Goal: Transaction & Acquisition: Purchase product/service

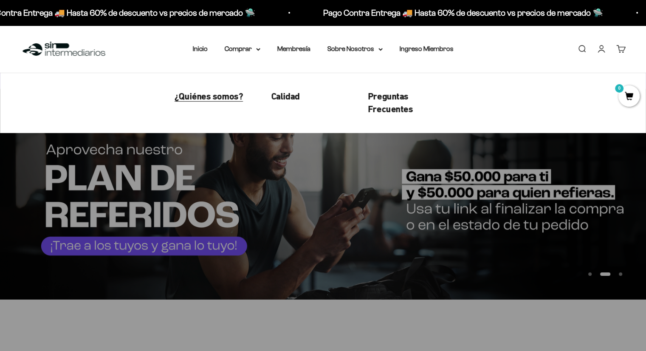
click at [228, 96] on span "¿Quiénes somos?" at bounding box center [209, 96] width 68 height 11
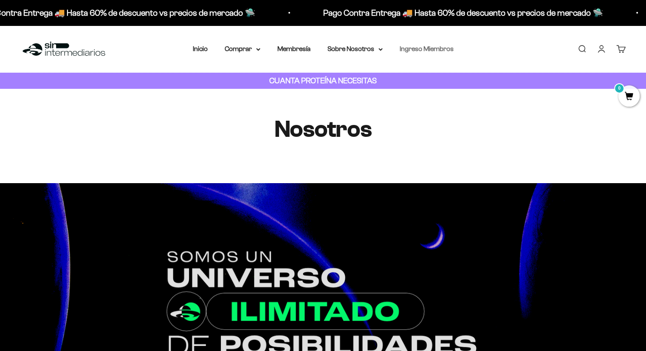
click at [412, 51] on link "Ingreso Miembros" at bounding box center [427, 48] width 54 height 7
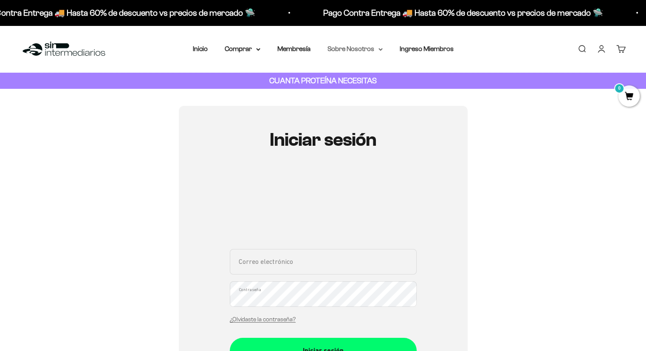
click at [357, 43] on summary "Sobre Nosotros" at bounding box center [355, 48] width 55 height 11
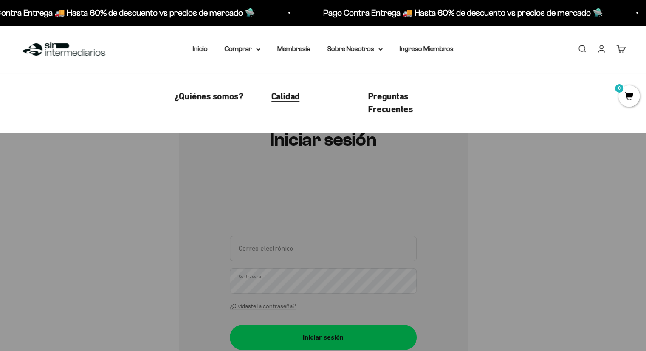
click at [293, 93] on span "Calidad" at bounding box center [285, 96] width 28 height 11
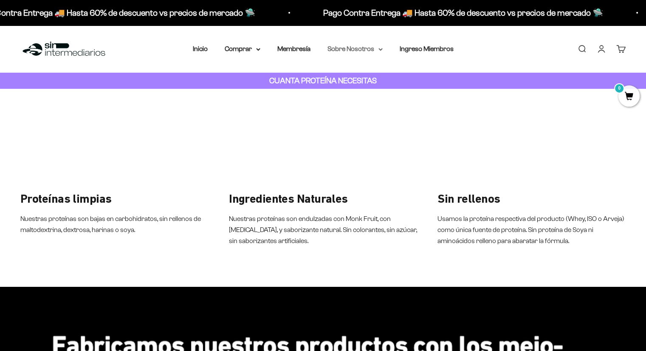
click at [381, 50] on icon at bounding box center [381, 49] width 4 height 3
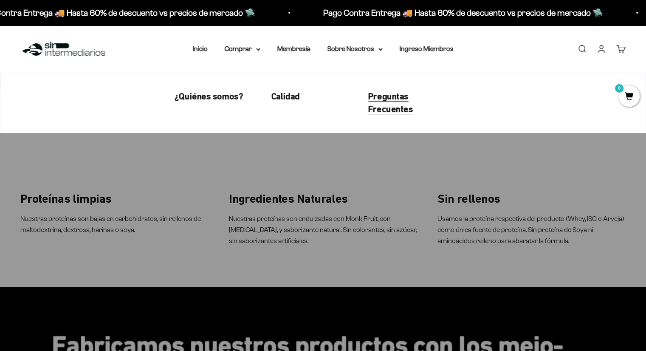
click at [388, 99] on span "Preguntas Frecuentes" at bounding box center [390, 103] width 45 height 24
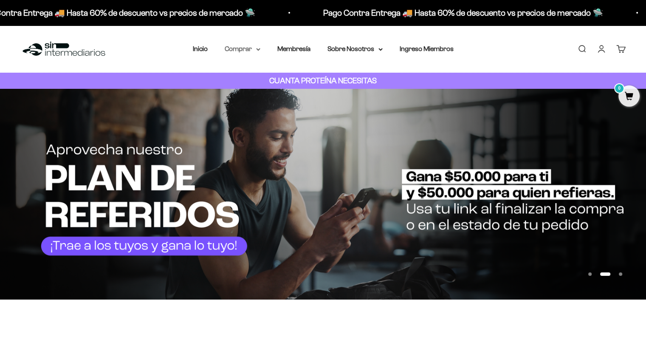
click at [258, 50] on icon at bounding box center [258, 49] width 3 height 2
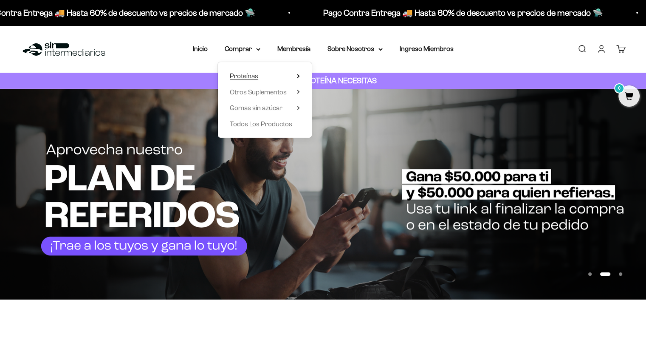
click at [276, 73] on summary "Proteínas" at bounding box center [265, 76] width 70 height 11
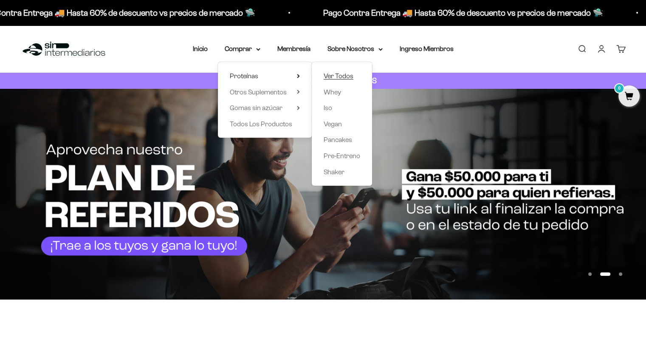
click at [347, 75] on span "Ver Todos" at bounding box center [339, 75] width 30 height 7
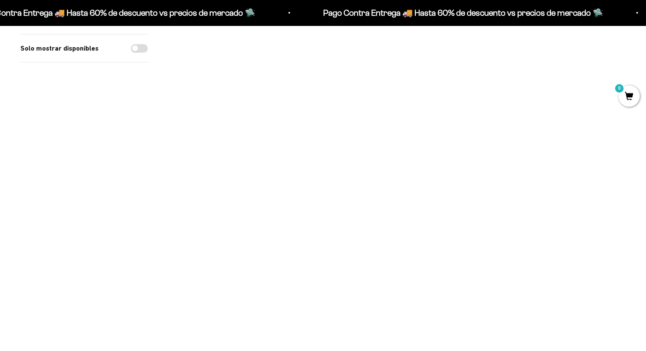
scroll to position [85, 0]
click at [397, 80] on img at bounding box center [396, 90] width 83 height 83
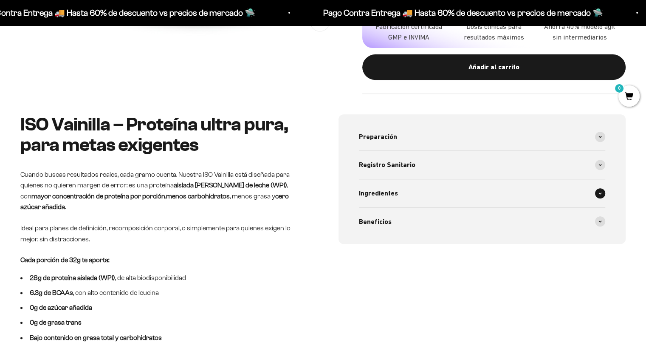
scroll to position [382, 0]
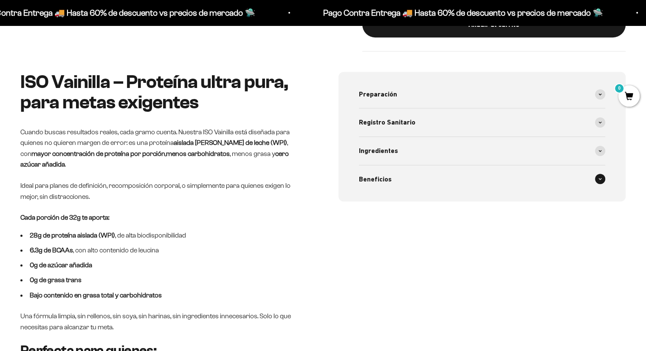
click at [600, 181] on span at bounding box center [600, 179] width 10 height 10
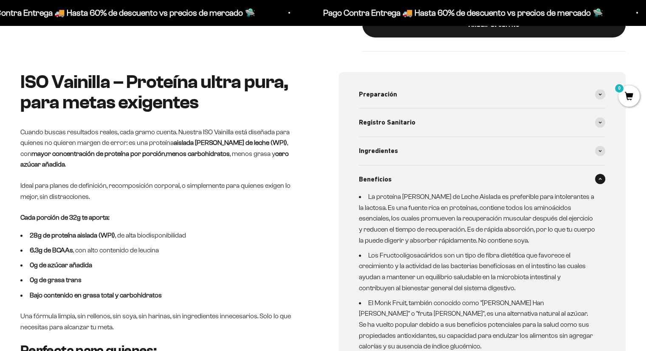
scroll to position [425, 0]
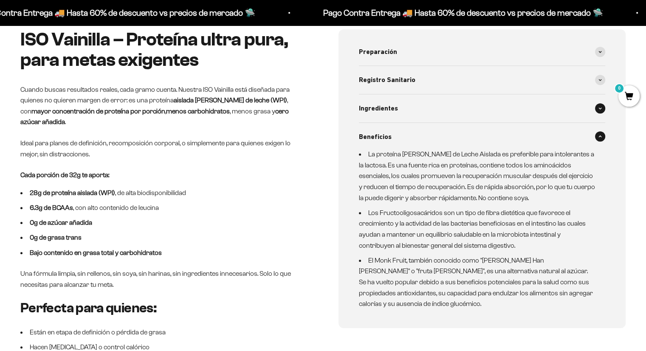
click at [601, 109] on span at bounding box center [600, 108] width 10 height 10
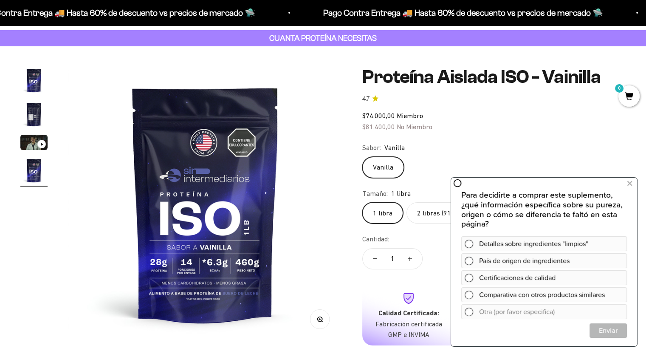
scroll to position [0, 0]
